Goal: Task Accomplishment & Management: Manage account settings

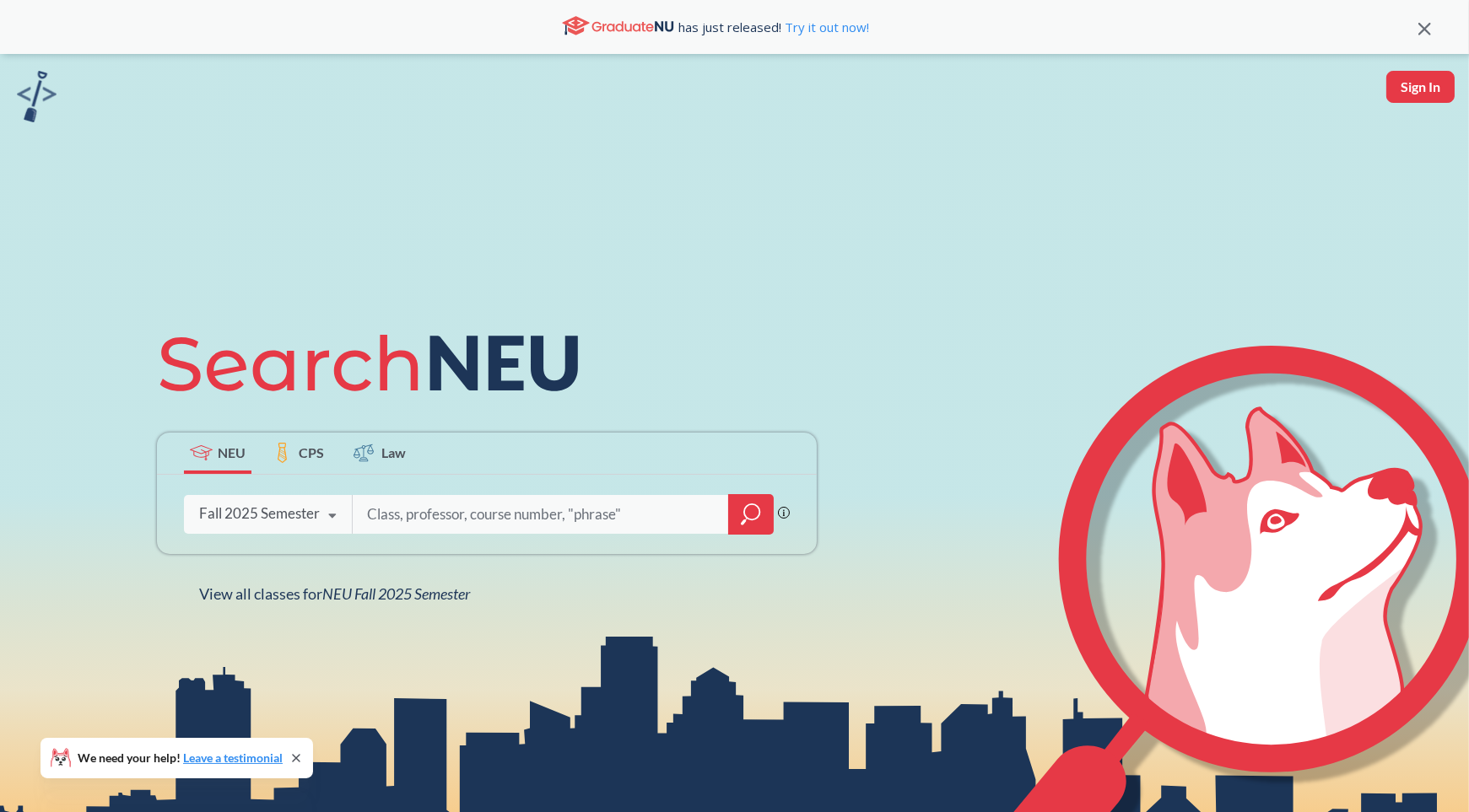
click at [481, 507] on input "search" at bounding box center [540, 514] width 351 height 35
type input "r"
type input "CD 5335"
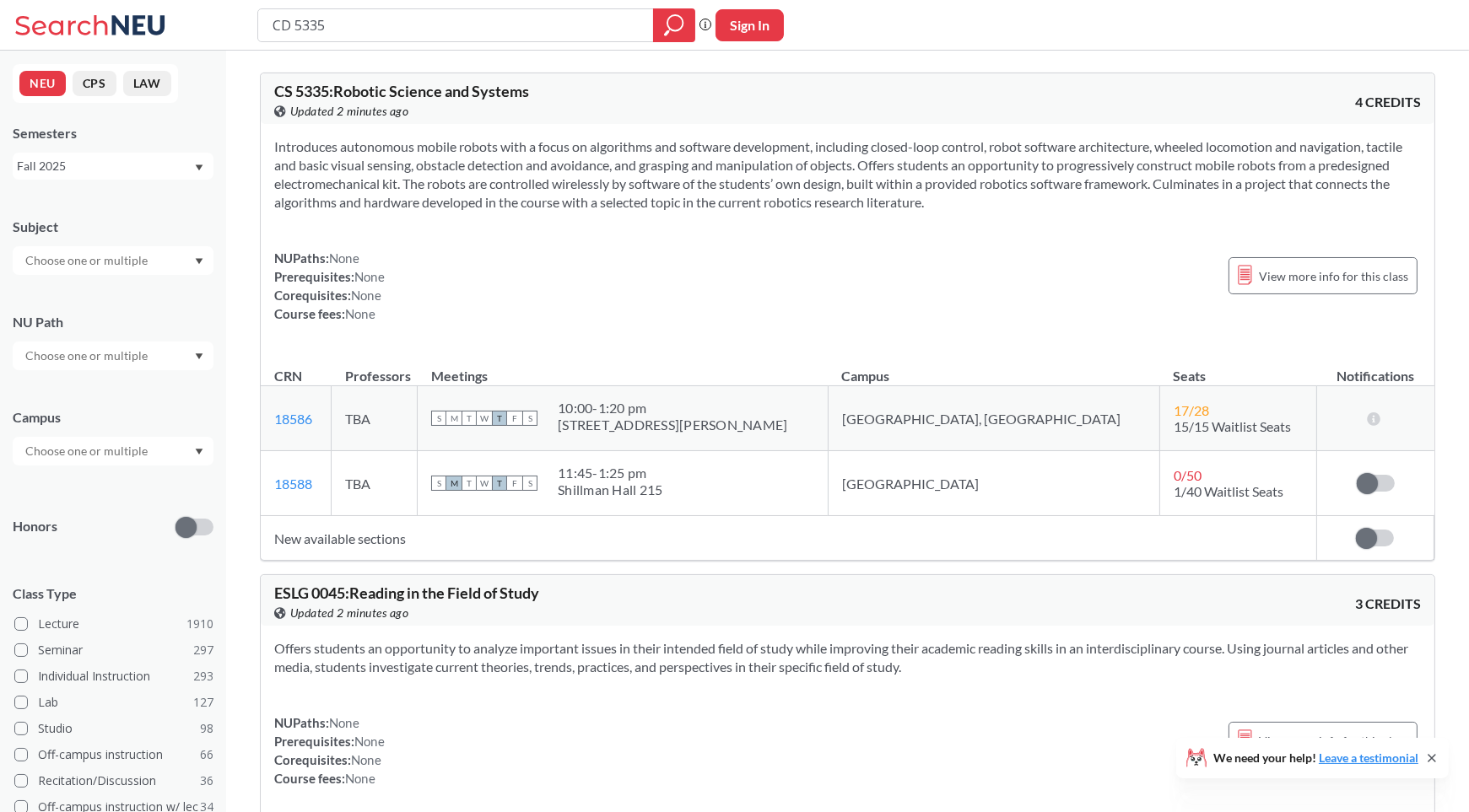
click at [344, 538] on td "New available sections" at bounding box center [788, 539] width 1055 height 45
click at [1375, 480] on span at bounding box center [1366, 483] width 21 height 21
click at [1356, 475] on input "checkbox" at bounding box center [1356, 475] width 0 height 0
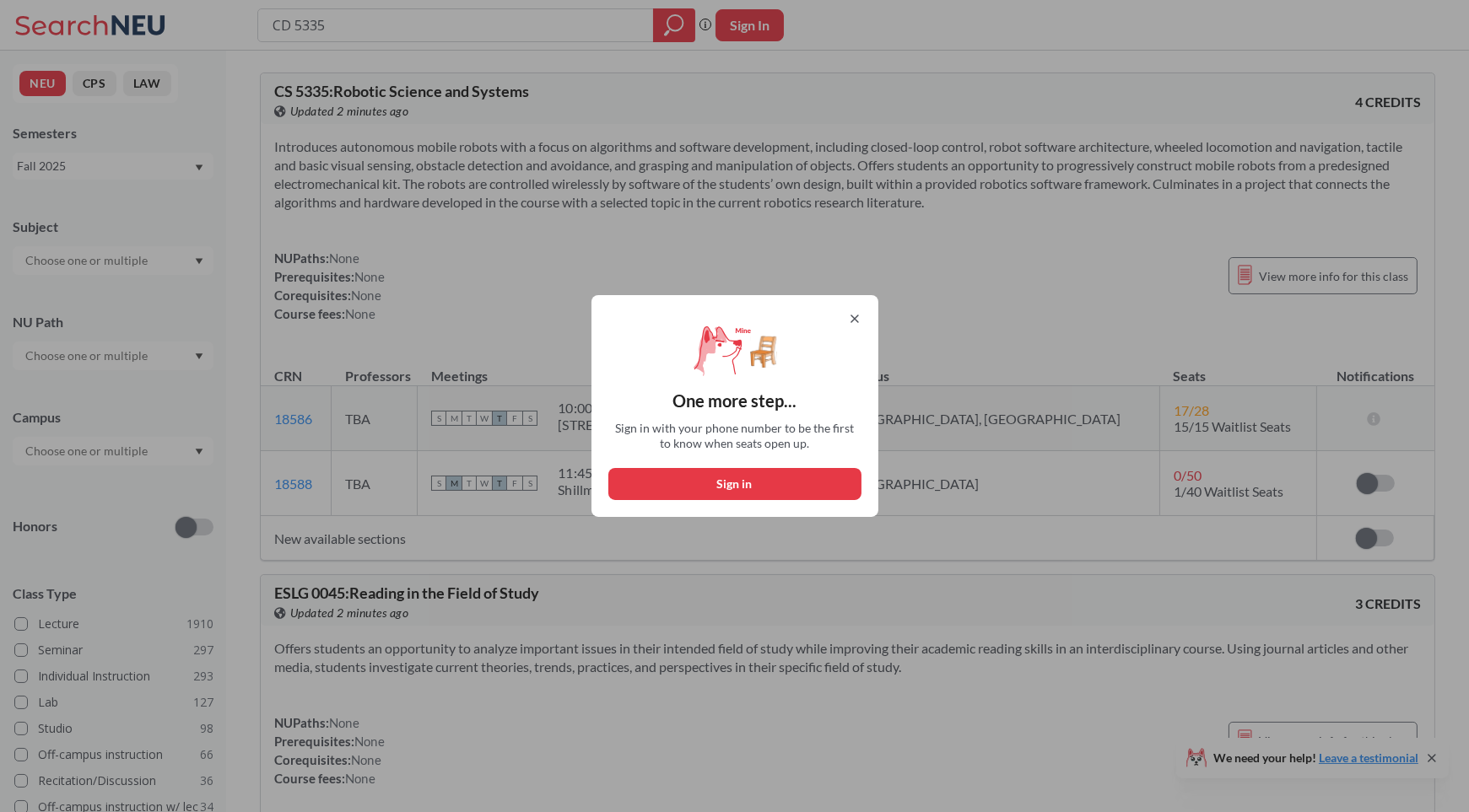
click at [809, 482] on button "Sign in" at bounding box center [734, 484] width 253 height 32
select select "US"
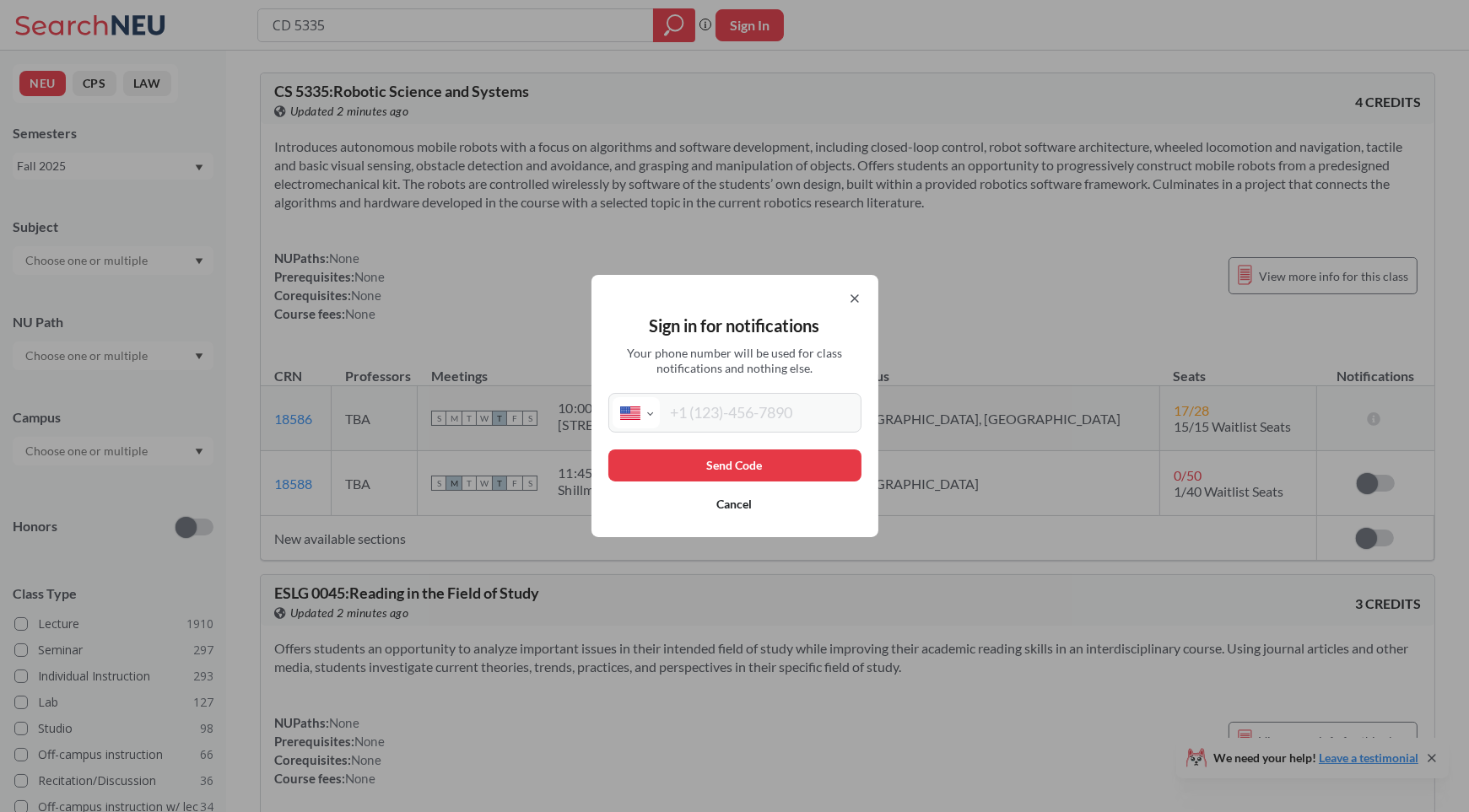
click at [775, 420] on input "tel" at bounding box center [758, 412] width 198 height 32
type input "[PHONE_NUMBER]"
click at [778, 455] on button "Send Code" at bounding box center [734, 466] width 253 height 32
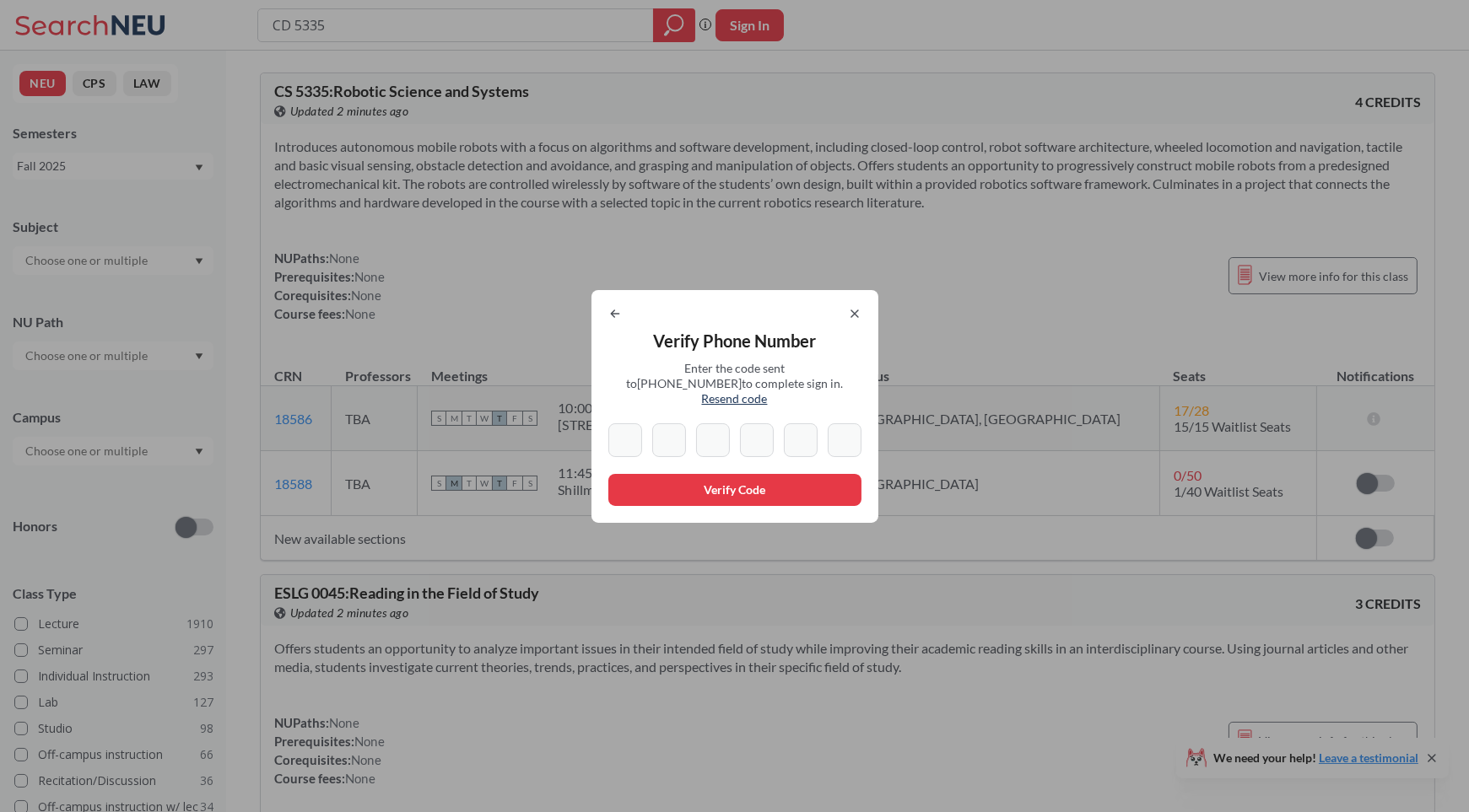
type input "4"
type input "1"
type input "0"
type input "4"
type input "1"
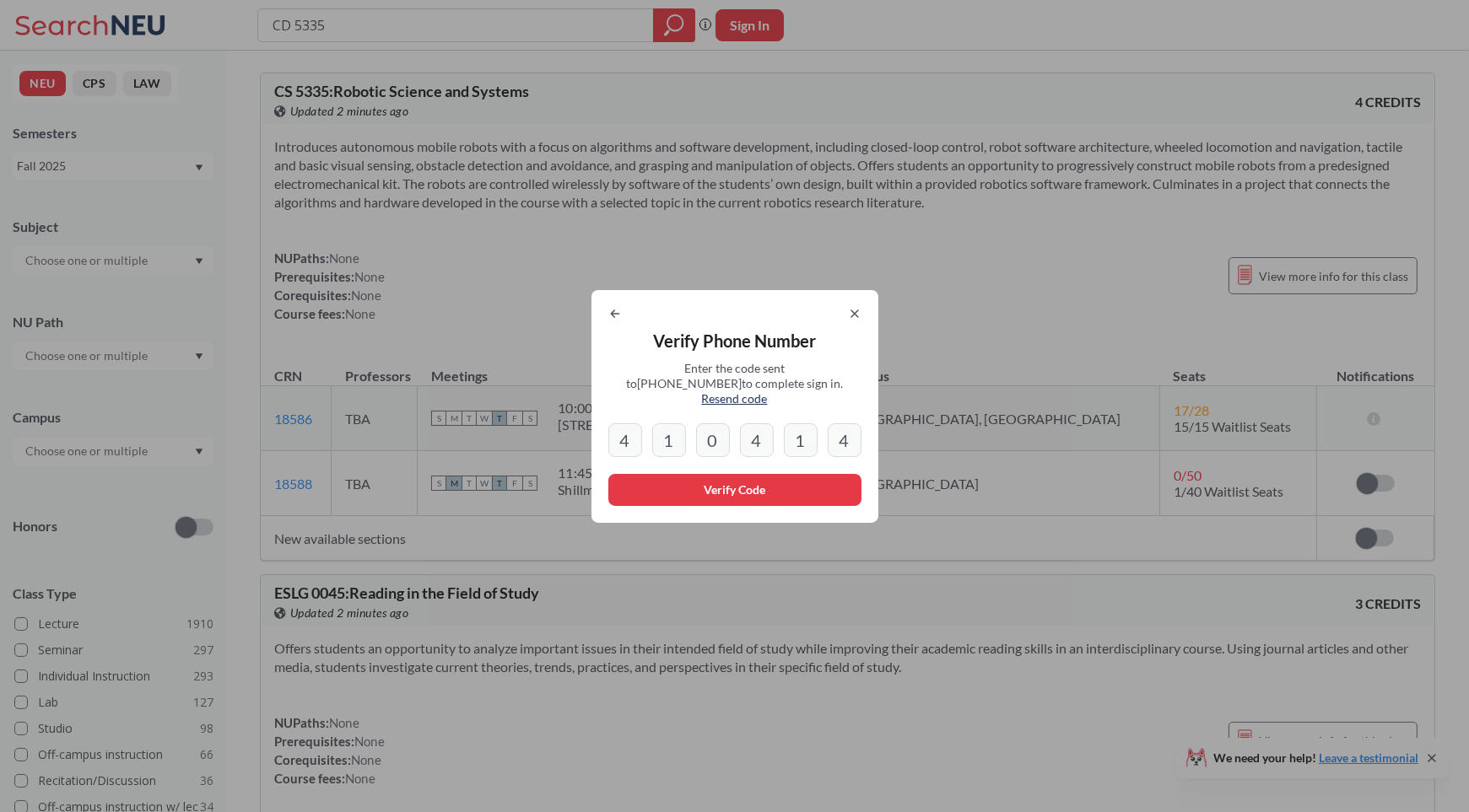
type input "4"
click at [790, 484] on button "Verify Code" at bounding box center [734, 490] width 253 height 32
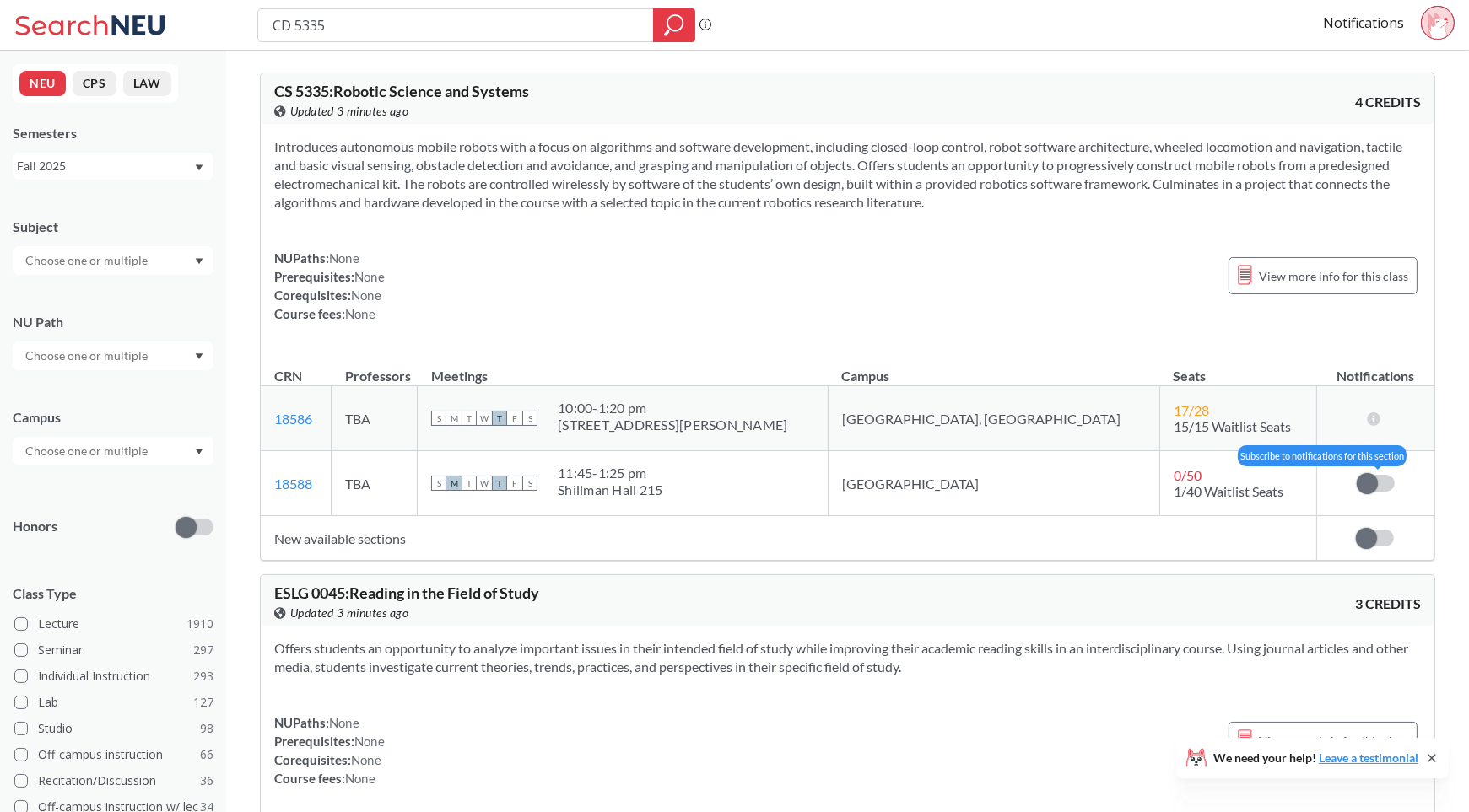
click at [1365, 484] on span at bounding box center [1366, 483] width 21 height 21
click at [1356, 475] on input "checkbox" at bounding box center [1356, 475] width 0 height 0
click at [370, 544] on td "New available sections" at bounding box center [788, 539] width 1055 height 45
click at [1361, 539] on span at bounding box center [1365, 538] width 21 height 21
click at [1355, 530] on input "checkbox" at bounding box center [1355, 530] width 0 height 0
